Goal: Transaction & Acquisition: Register for event/course

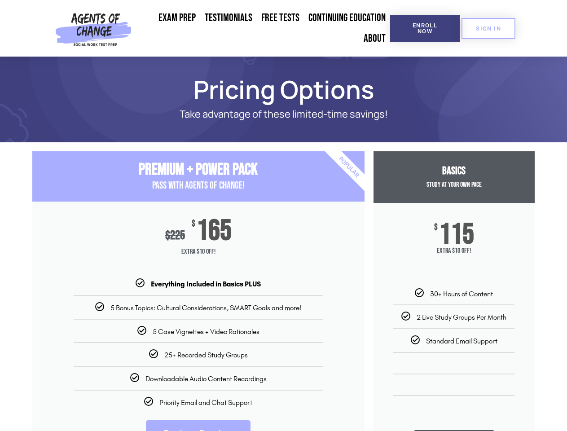
click at [283, 215] on div "$ 225 $ 165 Extra $10 Off!" at bounding box center [198, 239] width 332 height 77
click at [425, 28] on span "Enroll Now" at bounding box center [424, 28] width 41 height 12
click at [488, 28] on span "SIGN IN" at bounding box center [488, 29] width 25 height 6
